Goal: Task Accomplishment & Management: Manage account settings

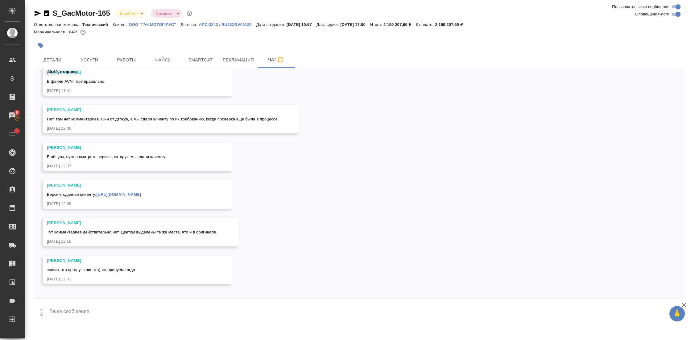
scroll to position [13389, 0]
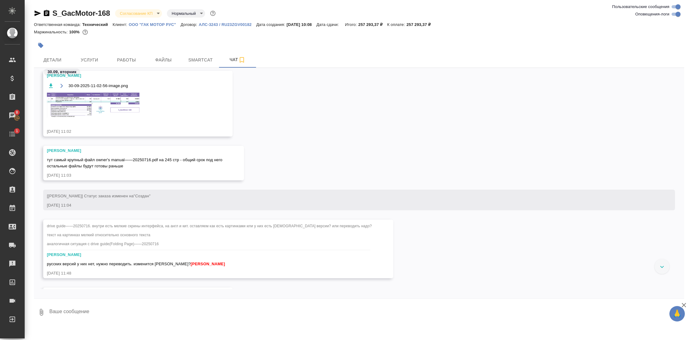
scroll to position [572, 0]
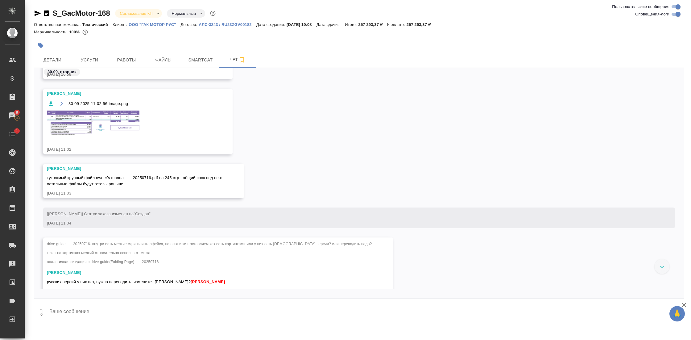
click at [121, 126] on img at bounding box center [93, 122] width 93 height 25
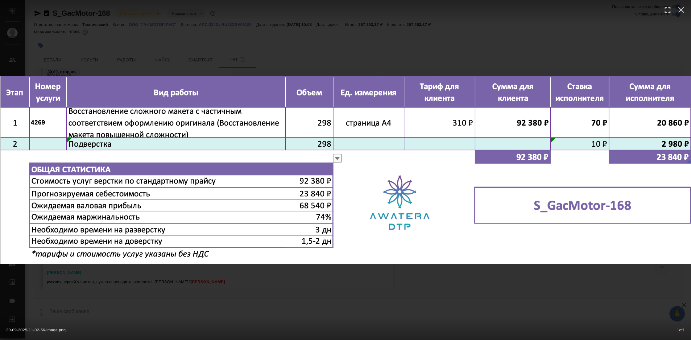
click at [434, 281] on div "30-09-2025-11-02-56-image.png 1 of 1" at bounding box center [345, 170] width 691 height 340
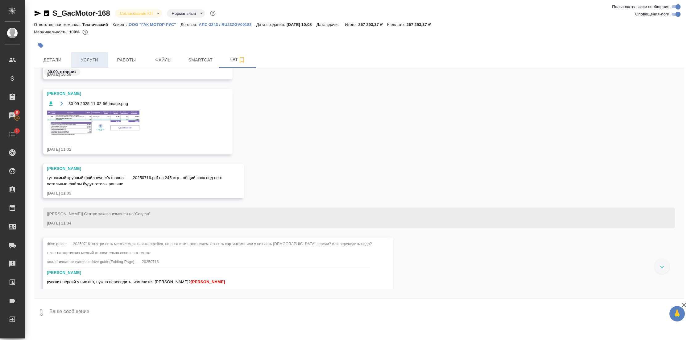
click at [88, 65] on button "Услуги" at bounding box center [89, 59] width 37 height 15
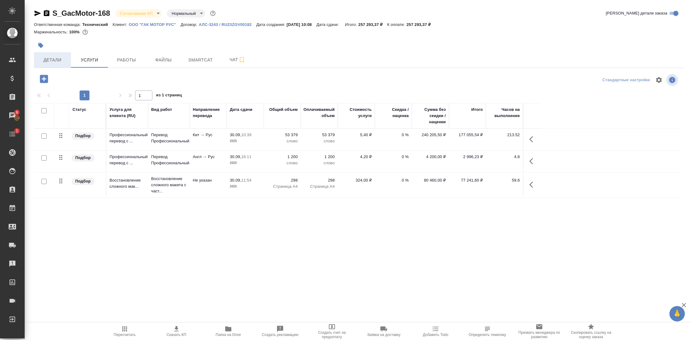
click at [63, 62] on span "Детали" at bounding box center [53, 60] width 30 height 8
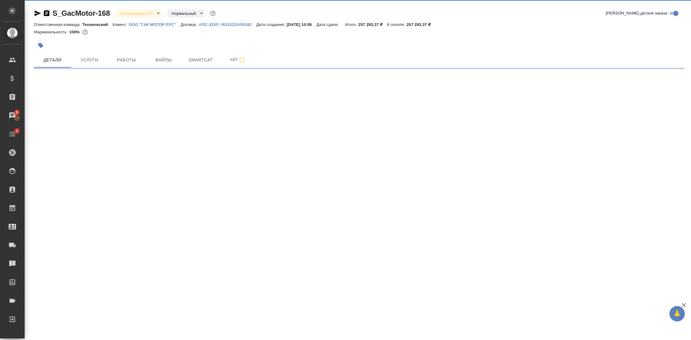
select select "RU"
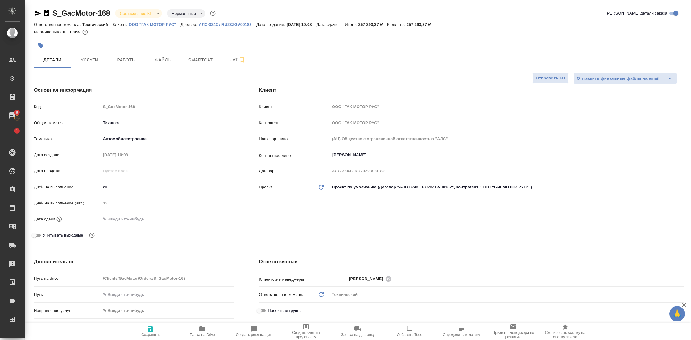
type textarea "x"
click at [95, 58] on span "Услуги" at bounding box center [90, 60] width 30 height 8
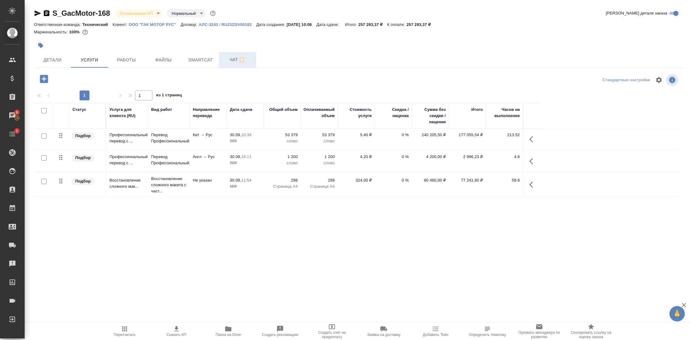
click at [234, 59] on span "Чат" at bounding box center [238, 60] width 30 height 8
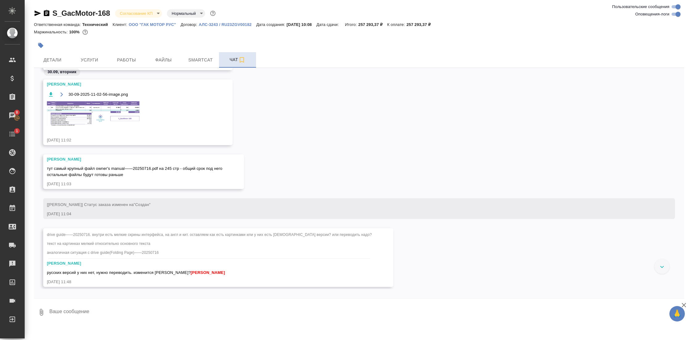
scroll to position [340, 0]
click at [114, 107] on img at bounding box center [93, 115] width 93 height 25
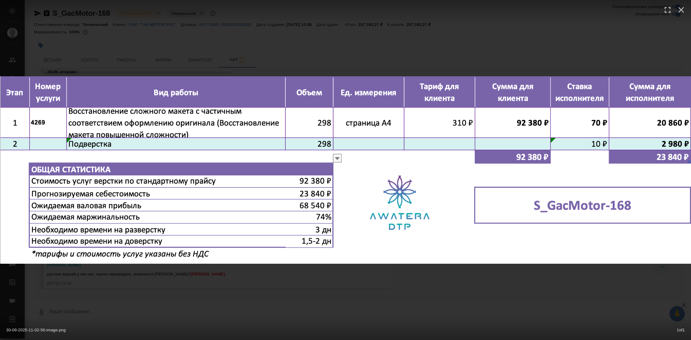
click at [440, 276] on div "30-09-2025-11-02-56-image.png 1 of 1" at bounding box center [345, 170] width 691 height 340
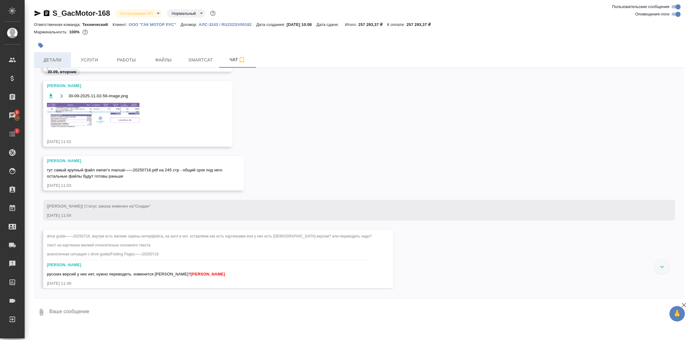
click at [57, 56] on span "Детали" at bounding box center [53, 60] width 30 height 8
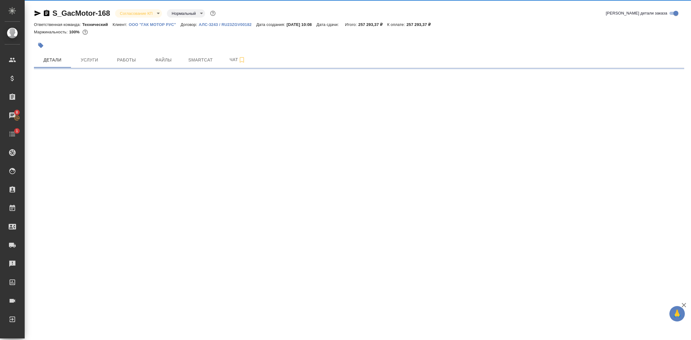
select select "RU"
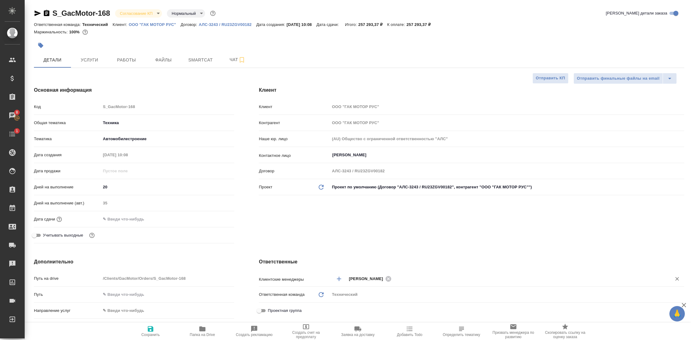
type textarea "x"
click at [87, 58] on span "Услуги" at bounding box center [90, 60] width 30 height 8
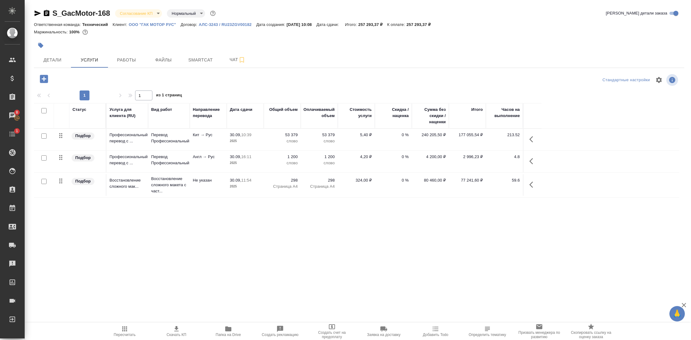
click at [223, 233] on div "Статус Услуга для клиента (RU) Вид работ Направление перевода Дата сдачи Общий …" at bounding box center [357, 211] width 646 height 216
click at [225, 332] on icon "button" at bounding box center [228, 328] width 7 height 7
click at [46, 12] on icon "button" at bounding box center [46, 13] width 7 height 7
click at [231, 60] on span "Чат" at bounding box center [238, 60] width 30 height 8
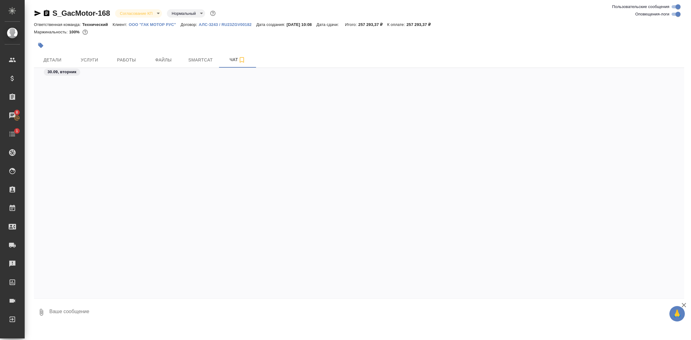
scroll to position [623, 0]
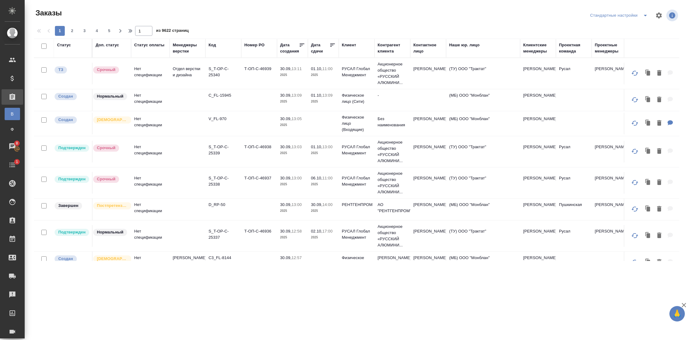
click at [649, 17] on icon "split button" at bounding box center [645, 15] width 7 height 7
click at [619, 24] on li "На расчет" at bounding box center [619, 28] width 64 height 10
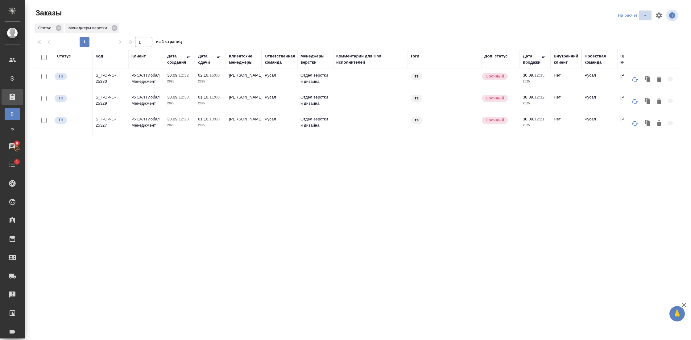
click at [647, 14] on icon "split button" at bounding box center [645, 15] width 7 height 7
click at [627, 47] on li "На расчетЕ" at bounding box center [633, 48] width 59 height 10
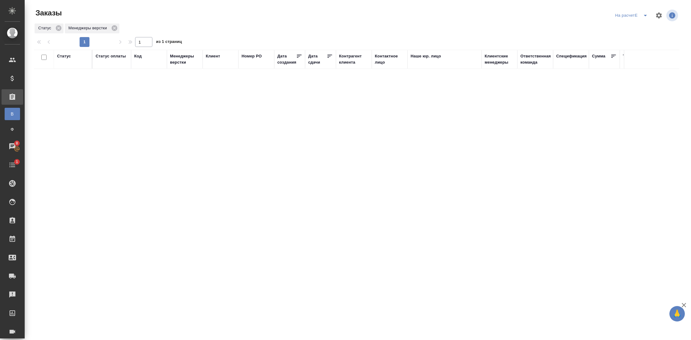
click at [646, 15] on icon "split button" at bounding box center [645, 16] width 3 height 2
click at [639, 27] on li "Стандартные настройки" at bounding box center [632, 28] width 59 height 10
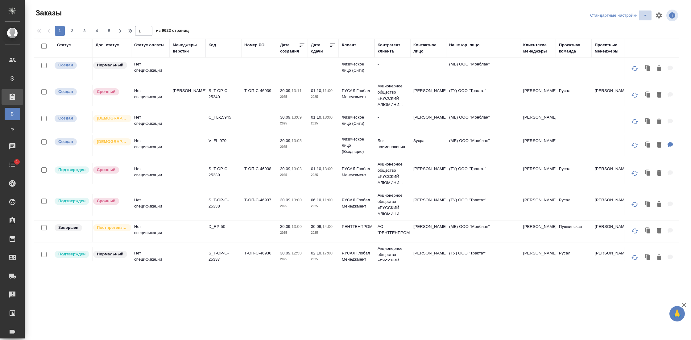
click at [646, 15] on icon "split button" at bounding box center [645, 15] width 7 height 7
click at [612, 26] on li "На расчет" at bounding box center [619, 28] width 64 height 10
